Goal: Transaction & Acquisition: Purchase product/service

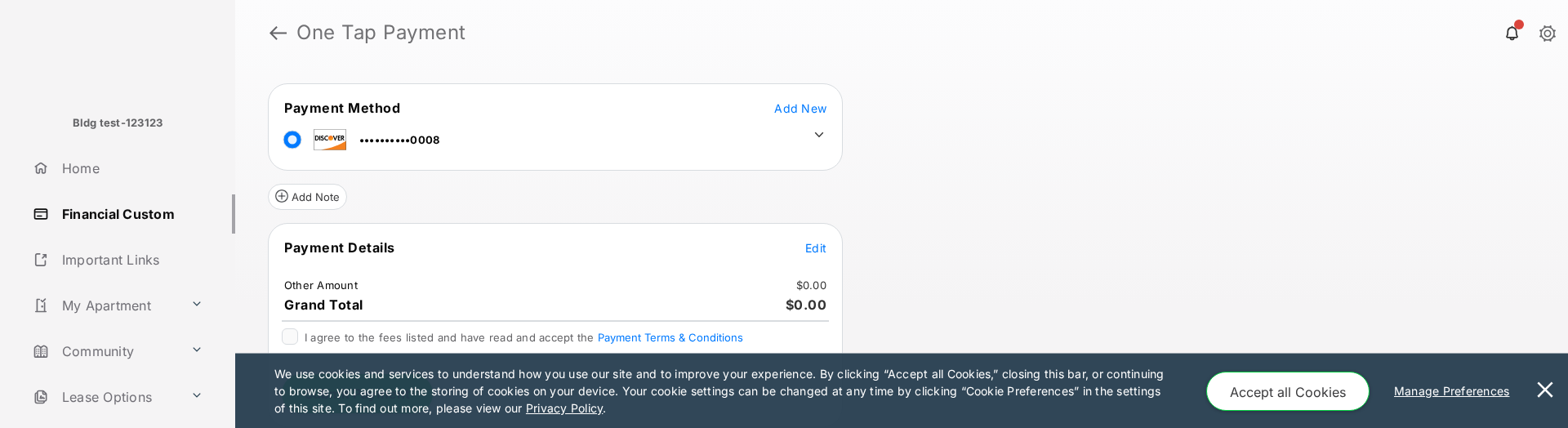
scroll to position [181, 0]
click at [827, 249] on td "Edit" at bounding box center [816, 247] width 23 height 18
click at [817, 240] on button "Edit" at bounding box center [816, 247] width 21 height 16
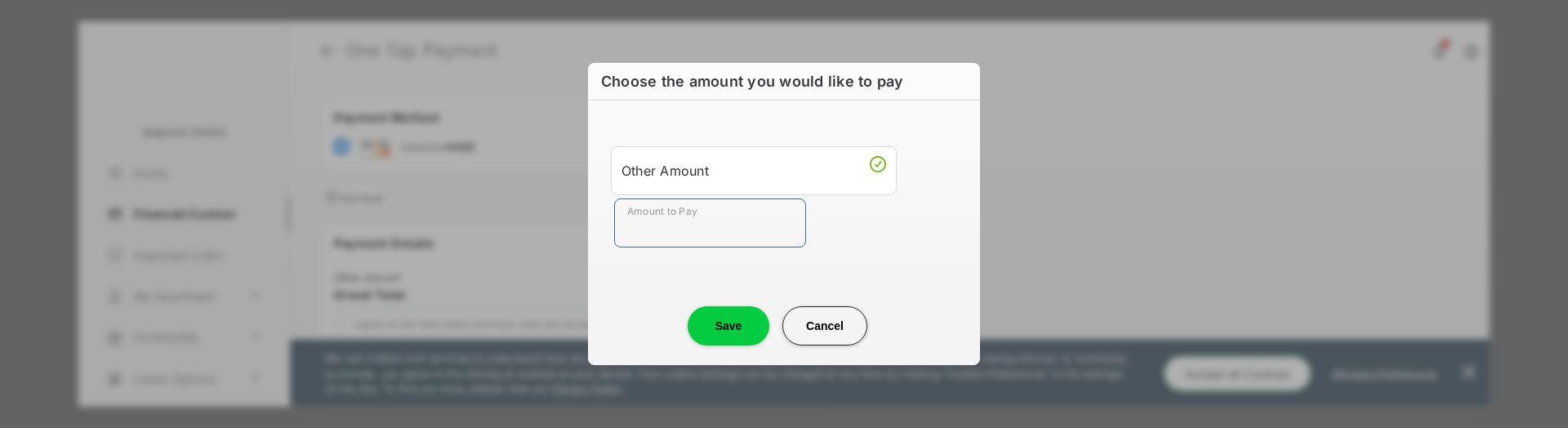
click at [744, 223] on input "Amount to Pay" at bounding box center [709, 222] width 192 height 49
type input "**"
click at [953, 257] on div "Other Amount Amount to Pay **" at bounding box center [783, 196] width 372 height 154
drag, startPoint x: 740, startPoint y: 310, endPoint x: 705, endPoint y: 323, distance: 37.3
click at [740, 311] on button "Save" at bounding box center [728, 326] width 82 height 39
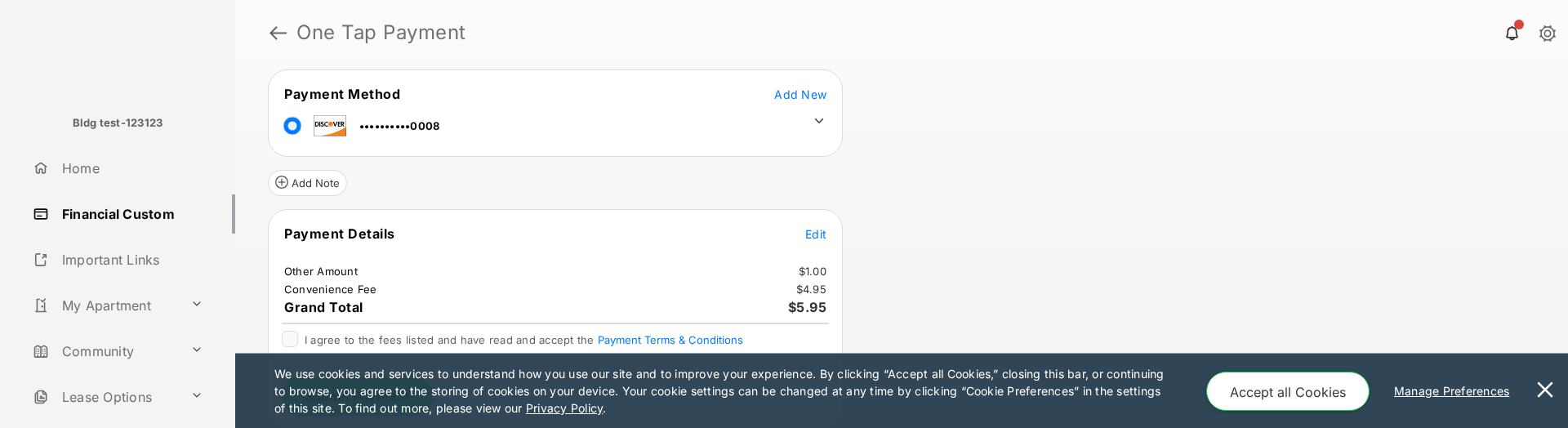
scroll to position [198, 0]
click at [1556, 393] on button at bounding box center [1544, 391] width 33 height 75
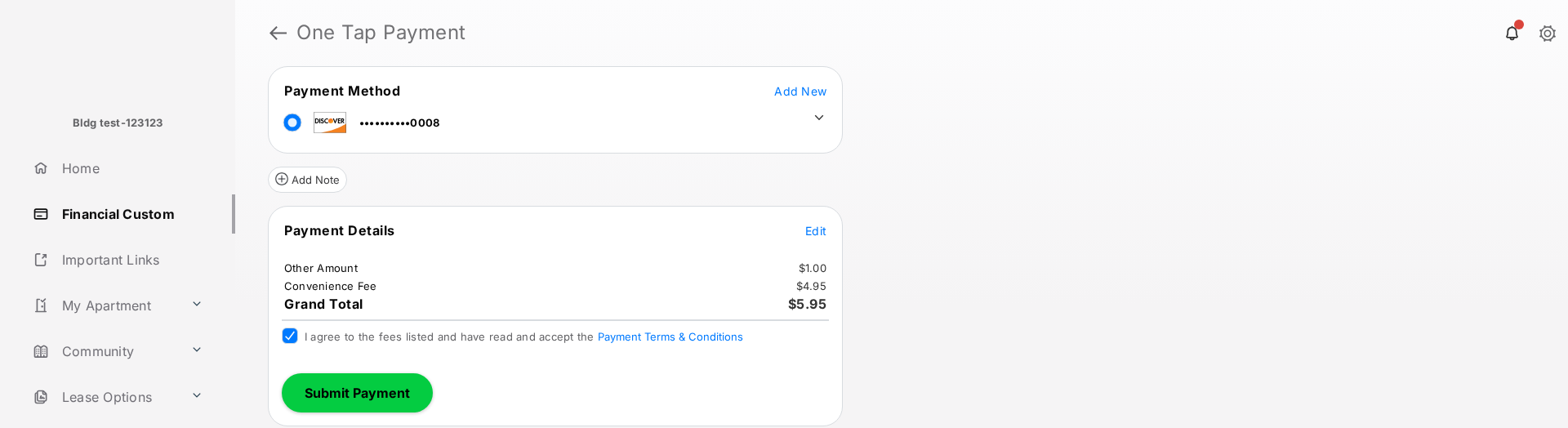
click at [335, 391] on button "Submit Payment" at bounding box center [357, 392] width 151 height 39
